Goal: Task Accomplishment & Management: Use online tool/utility

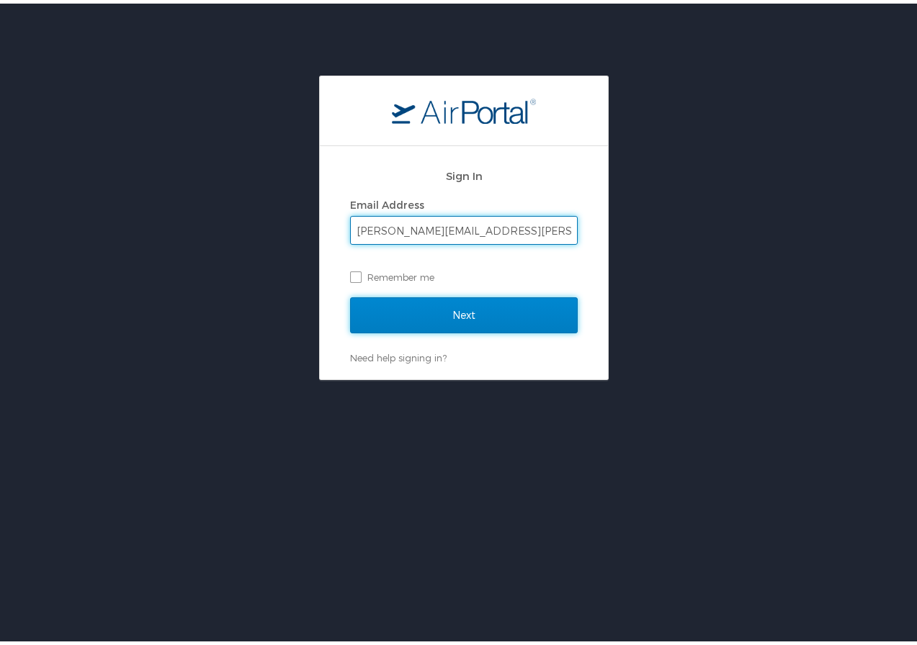
click at [470, 310] on input "Next" at bounding box center [464, 312] width 228 height 36
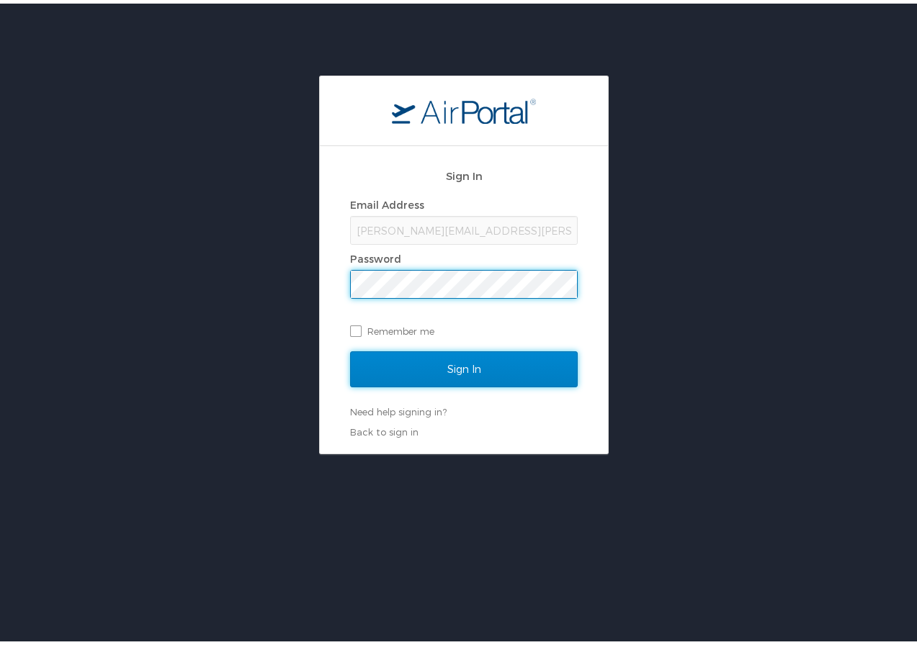
click at [454, 363] on input "Sign In" at bounding box center [464, 366] width 228 height 36
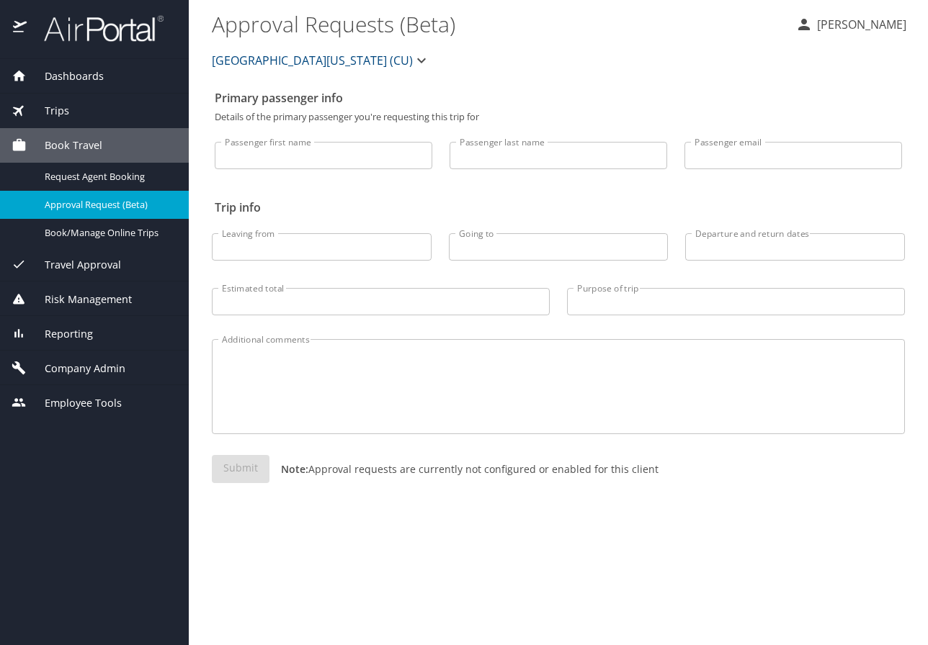
click at [71, 73] on span "Dashboards" at bounding box center [65, 76] width 77 height 16
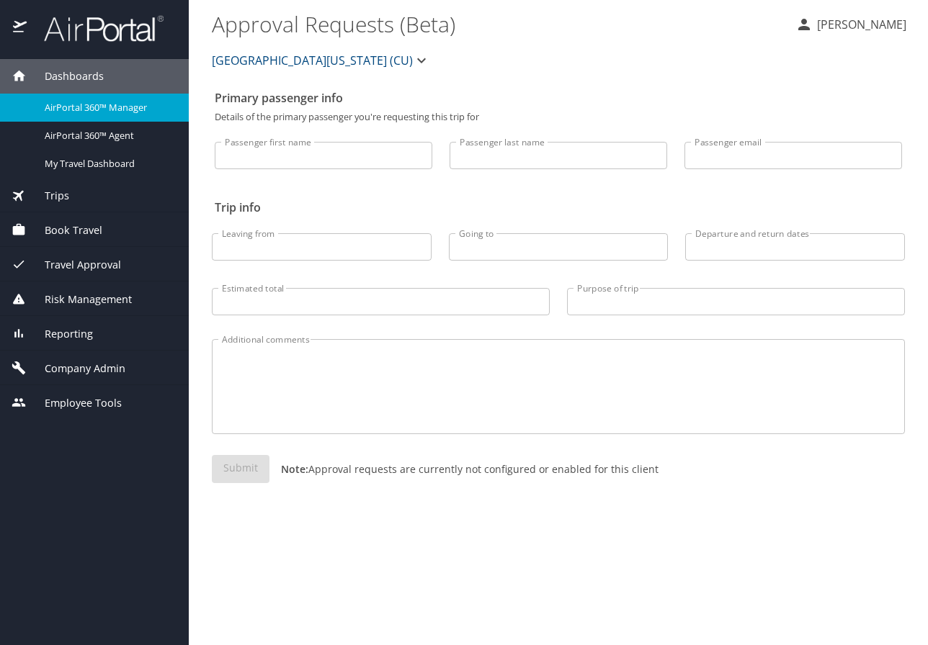
click at [83, 73] on span "Dashboards" at bounding box center [65, 76] width 77 height 16
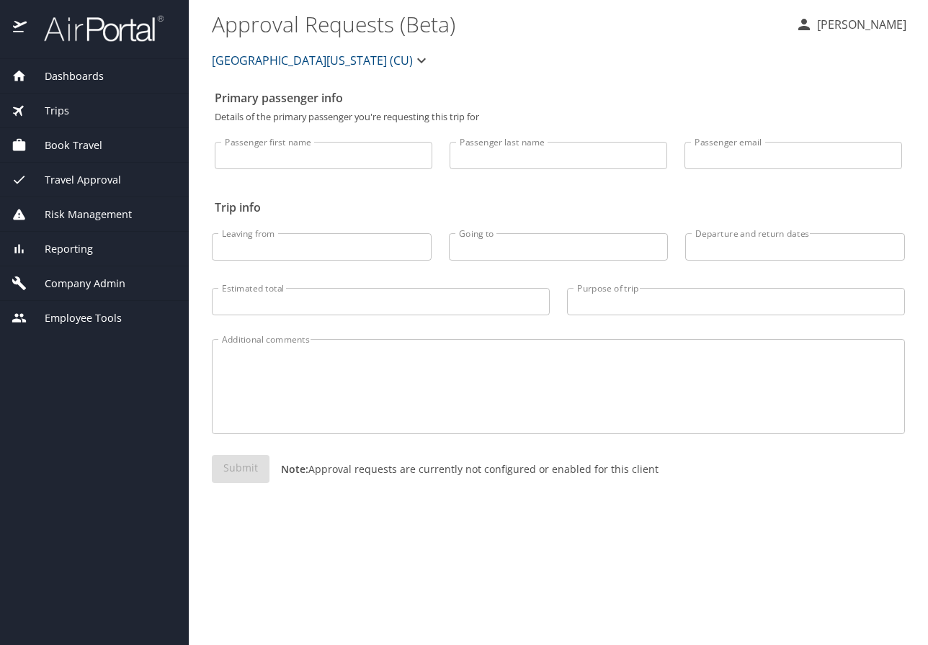
click at [79, 78] on span "Dashboards" at bounding box center [65, 76] width 77 height 16
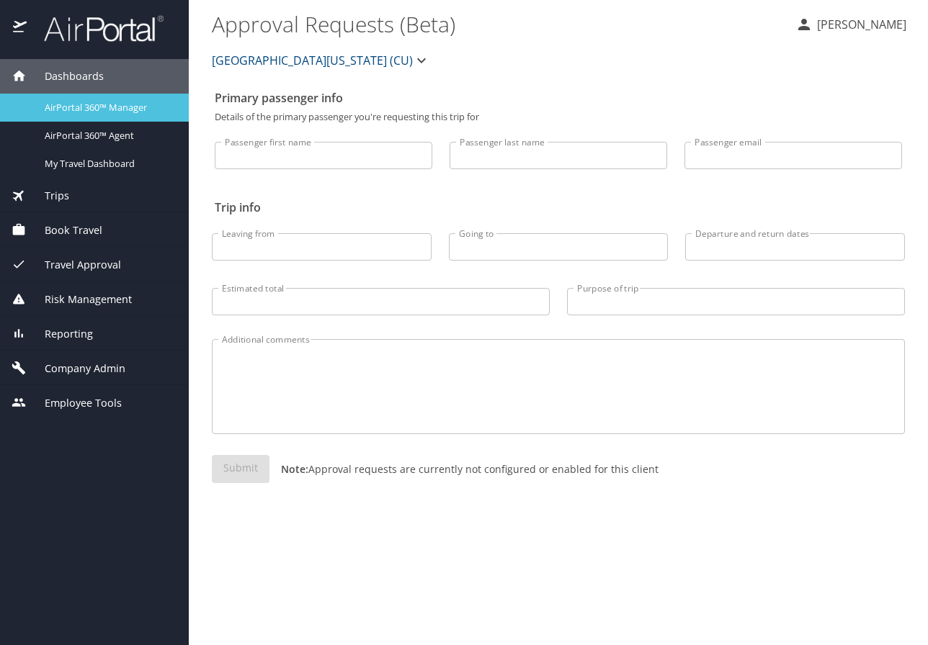
click at [77, 102] on span "AirPortal 360™ Manager" at bounding box center [108, 108] width 127 height 14
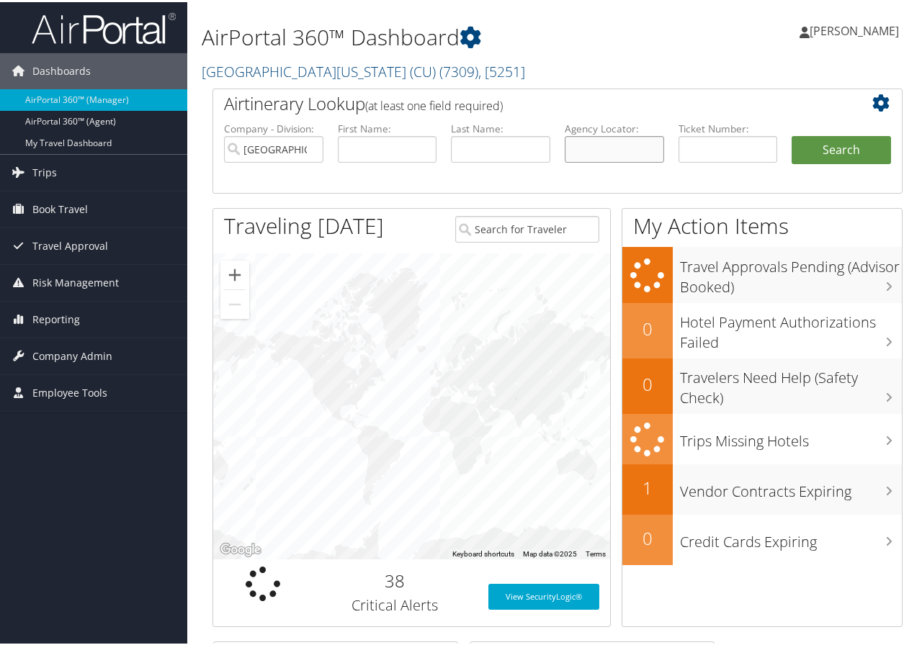
click at [621, 143] on input "text" at bounding box center [614, 147] width 99 height 27
type input "d185mw"
click at [791, 134] on button "Search" at bounding box center [840, 148] width 99 height 29
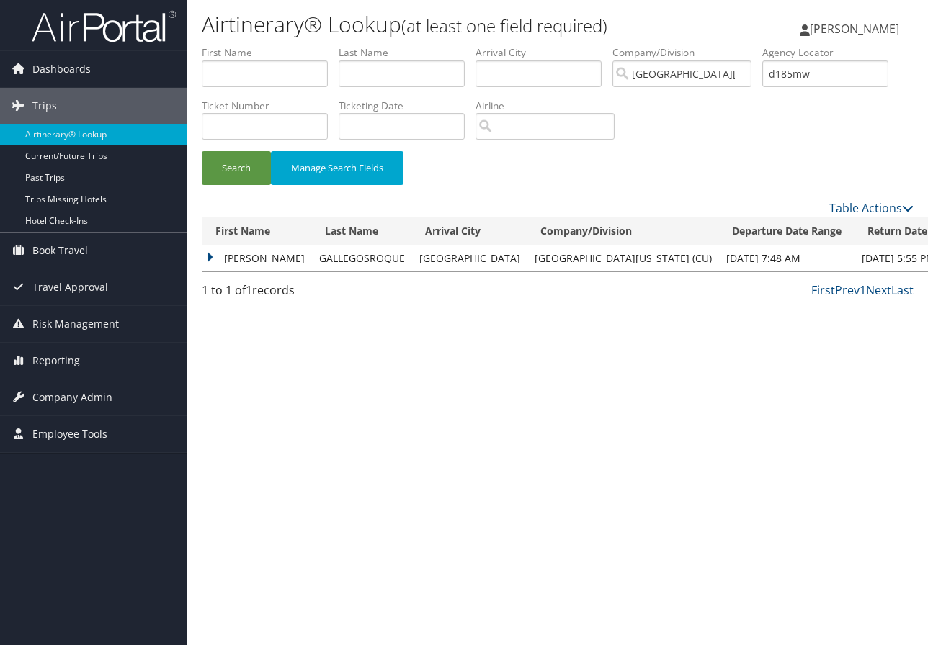
click at [263, 261] on td "ANASTASIA" at bounding box center [256, 259] width 109 height 26
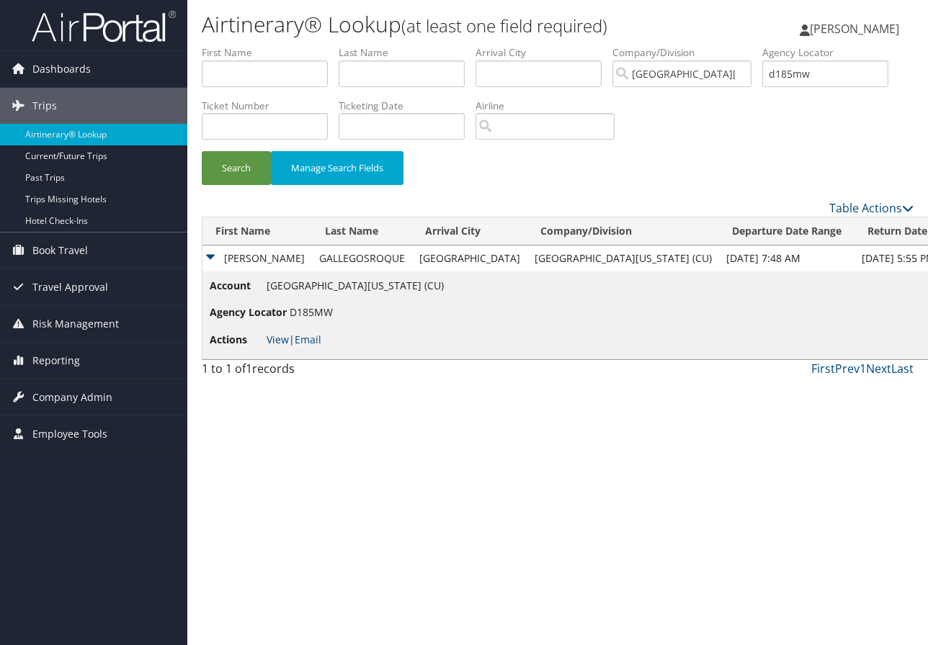
click at [274, 344] on link "View" at bounding box center [277, 340] width 22 height 14
click at [86, 63] on span "Dashboards" at bounding box center [61, 69] width 58 height 36
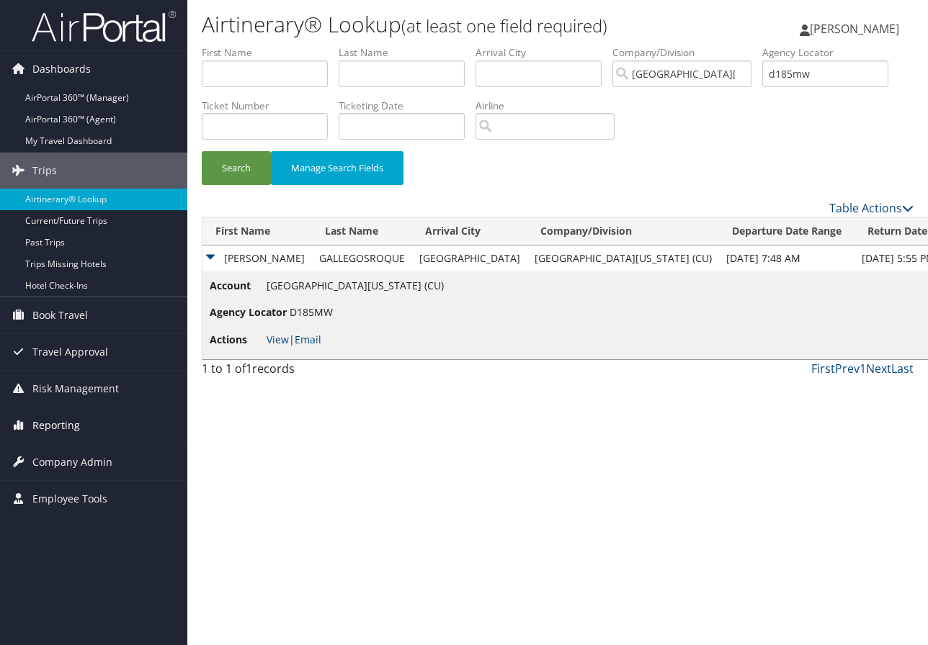
click at [50, 417] on span "Reporting" at bounding box center [56, 426] width 48 height 36
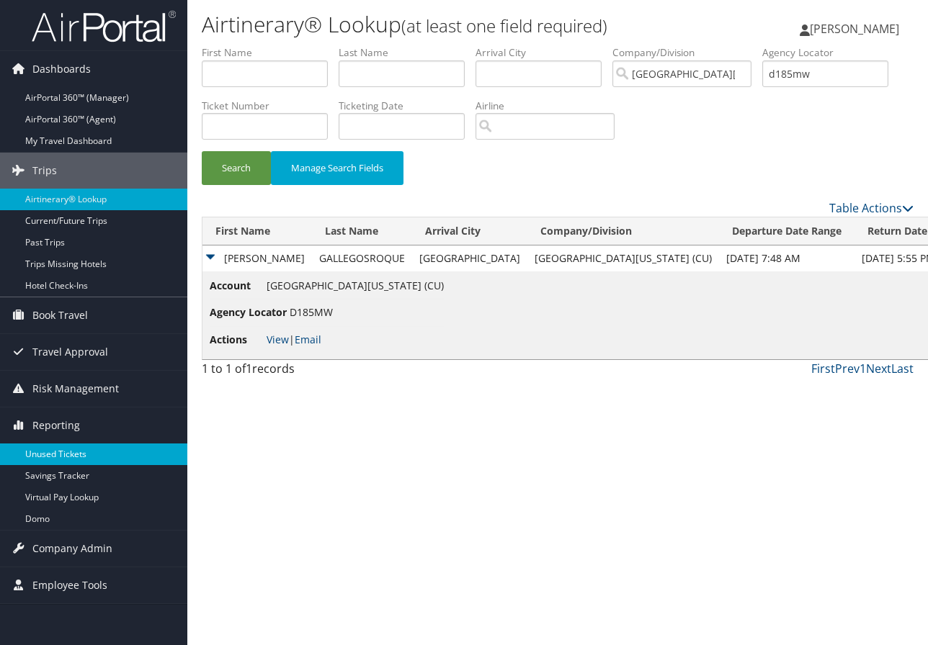
click at [53, 446] on link "Unused Tickets" at bounding box center [93, 455] width 187 height 22
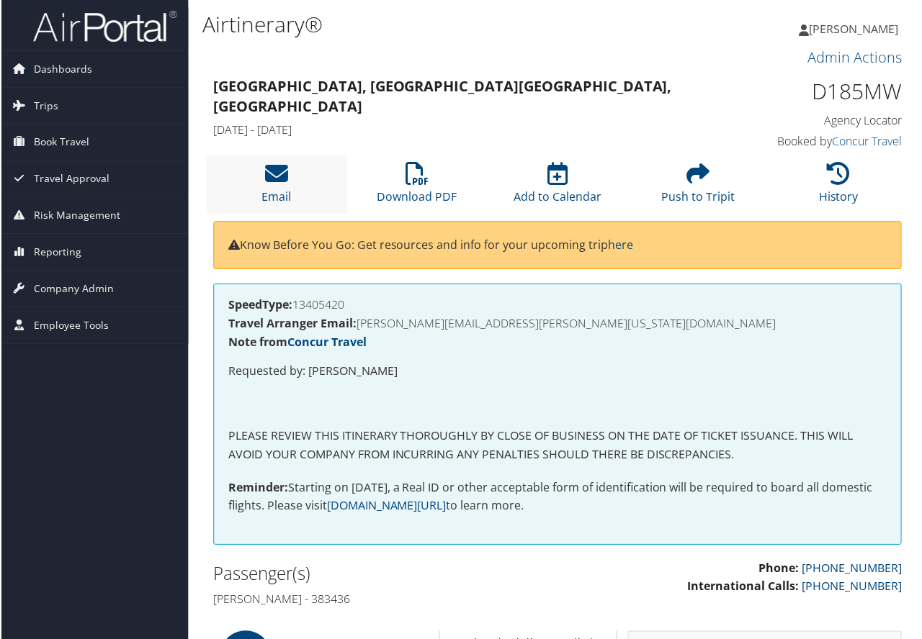
click at [283, 189] on li "Email" at bounding box center [275, 185] width 141 height 58
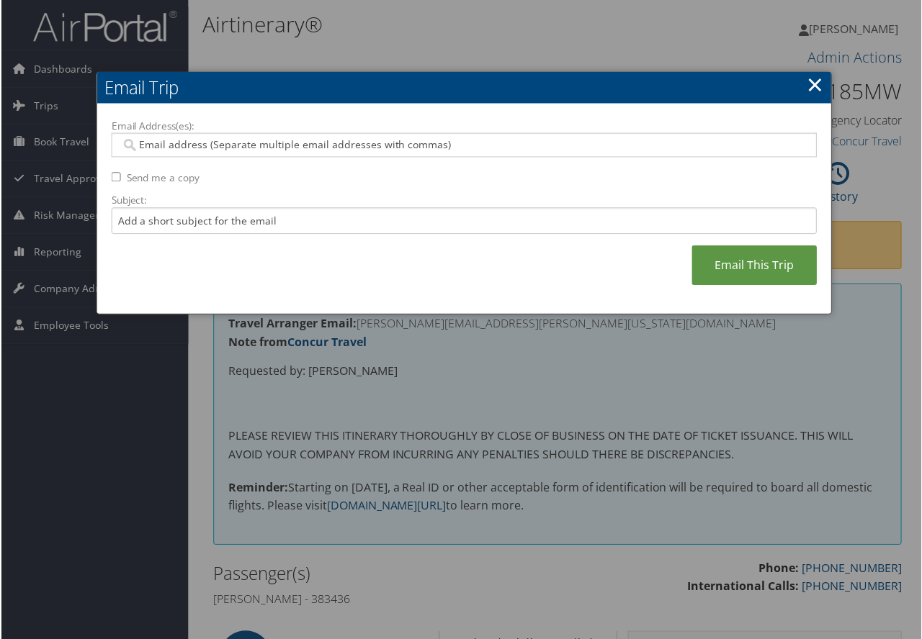
click at [144, 134] on div at bounding box center [463, 145] width 707 height 24
click at [146, 142] on input "Email Address(es):" at bounding box center [464, 145] width 688 height 14
paste input "Ruth.Sensabaugh@colorado.edu"
type input "Ruth.Sensabaugh@colorado.edu"
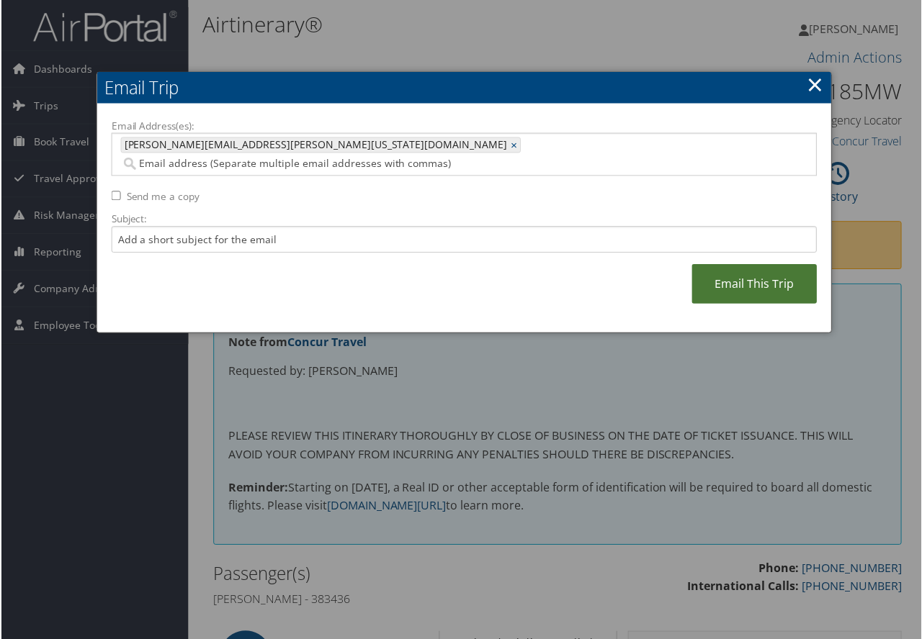
click at [748, 274] on link "Email This Trip" at bounding box center [754, 285] width 125 height 40
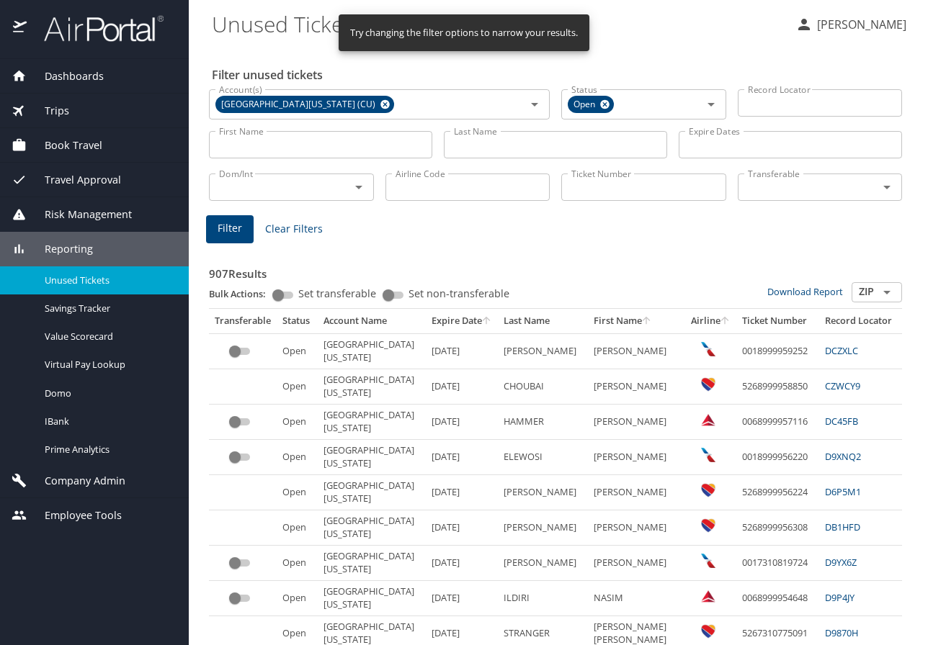
click at [275, 147] on input "First Name" at bounding box center [320, 144] width 223 height 27
type input "b"
type input "nasim"
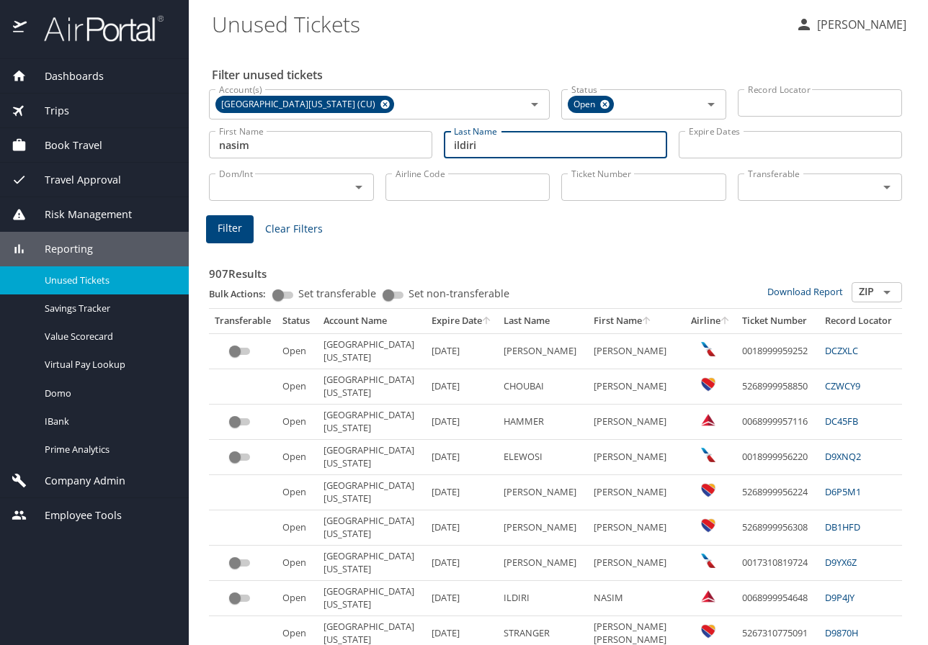
type input "ildiri"
click at [232, 232] on span "Filter" at bounding box center [229, 229] width 24 height 18
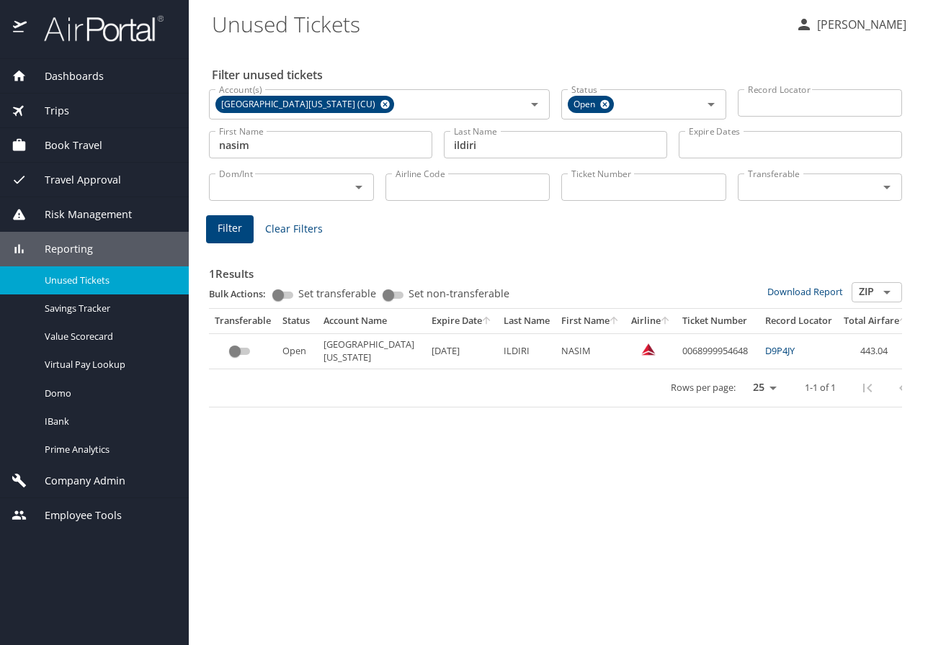
click at [884, 485] on div "Filter unused tickets Account(s) University of Colorado (CU) Account(s) Status …" at bounding box center [558, 345] width 693 height 599
drag, startPoint x: 661, startPoint y: 356, endPoint x: 729, endPoint y: 357, distance: 67.7
click at [729, 357] on td "0068999954648" at bounding box center [717, 350] width 83 height 35
copy td "0068999954648"
click at [892, 484] on div "Filter unused tickets Account(s) University of Colorado (CU) Account(s) Status …" at bounding box center [558, 345] width 693 height 599
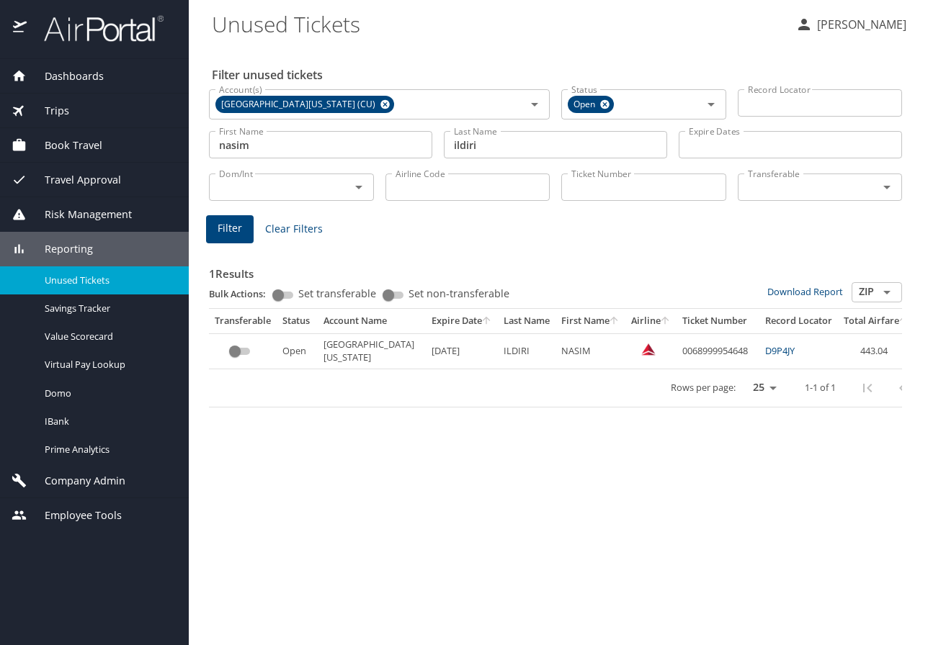
click at [898, 488] on div "Filter unused tickets Account(s) University of Colorado (CU) Account(s) Status …" at bounding box center [558, 345] width 693 height 599
click at [765, 350] on link "D9P4JY" at bounding box center [780, 350] width 30 height 13
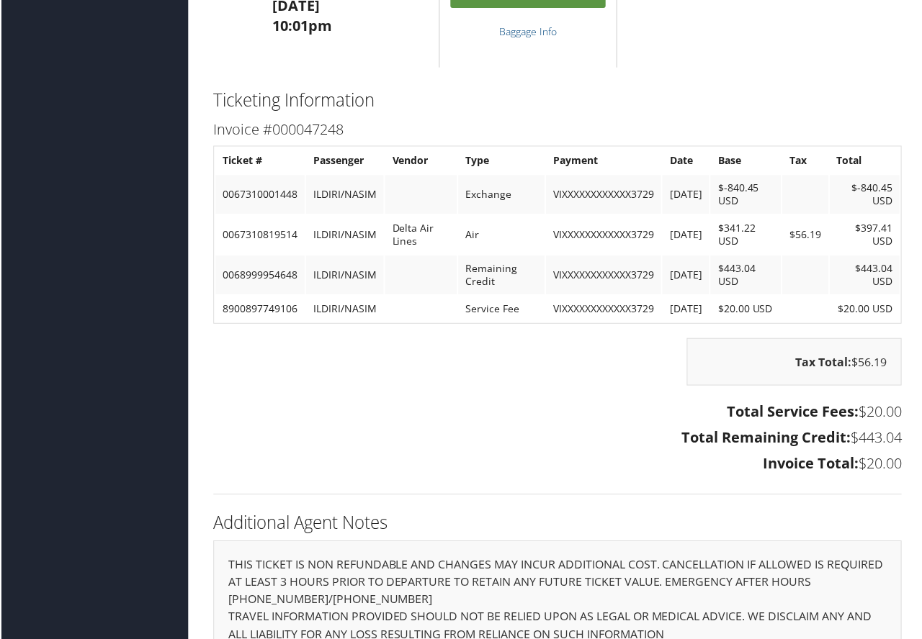
scroll to position [1368, 0]
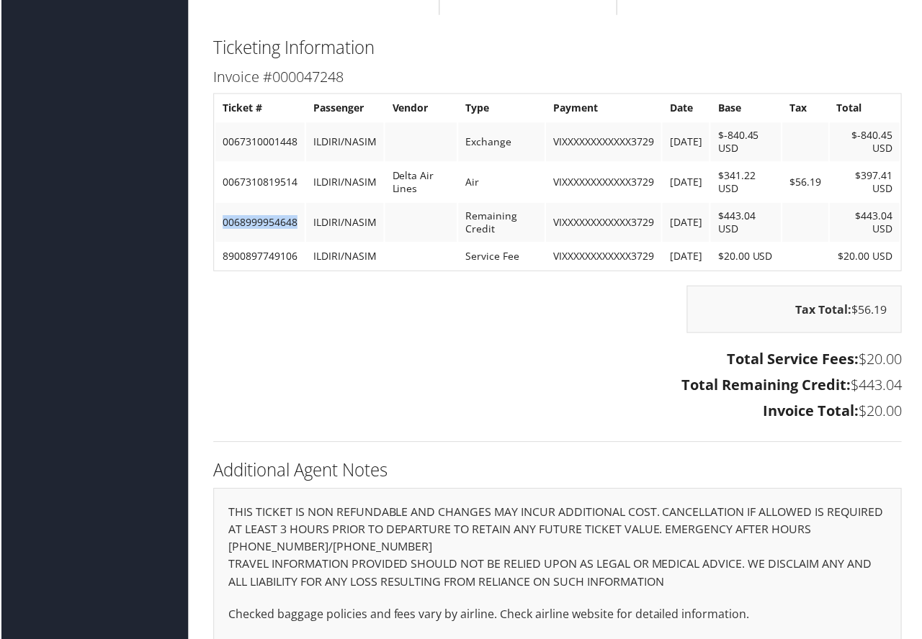
drag, startPoint x: 221, startPoint y: 222, endPoint x: 296, endPoint y: 223, distance: 74.9
click at [296, 223] on td "0068999954648" at bounding box center [259, 223] width 89 height 39
copy td "0068999954648"
click at [879, 472] on div "Additional Agent Notes THIS TICKET IS NON REFUNDABLE AND CHANGES MAY INCUR ADDI…" at bounding box center [557, 572] width 711 height 231
drag, startPoint x: 220, startPoint y: 221, endPoint x: 300, endPoint y: 225, distance: 80.1
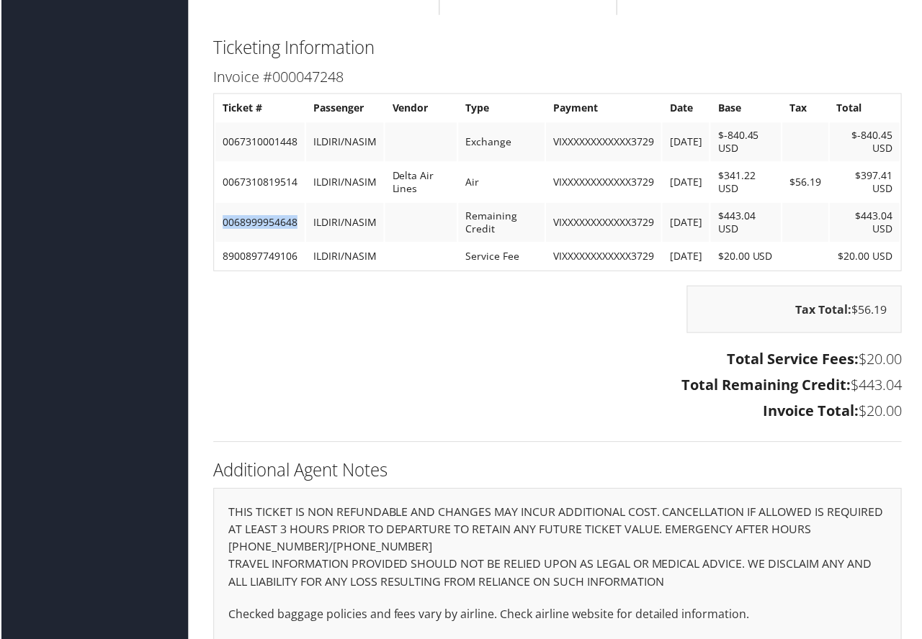
click at [300, 225] on td "0068999954648" at bounding box center [259, 223] width 89 height 39
copy td "0068999954648"
click at [874, 470] on div "Additional Agent Notes THIS TICKET IS NON REFUNDABLE AND CHANGES MAY INCUR ADDI…" at bounding box center [557, 572] width 711 height 231
click at [889, 473] on h2 "Additional Agent Notes" at bounding box center [557, 471] width 690 height 24
